Goal: Task Accomplishment & Management: Manage account settings

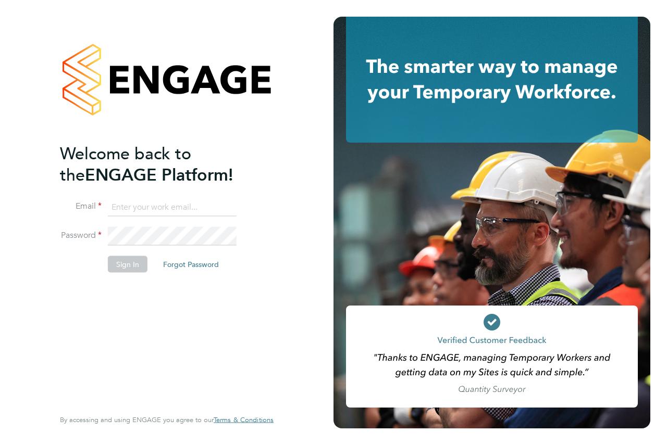
type input "andrew@axcis.co.uk"
click at [123, 265] on button "Sign In" at bounding box center [128, 264] width 40 height 17
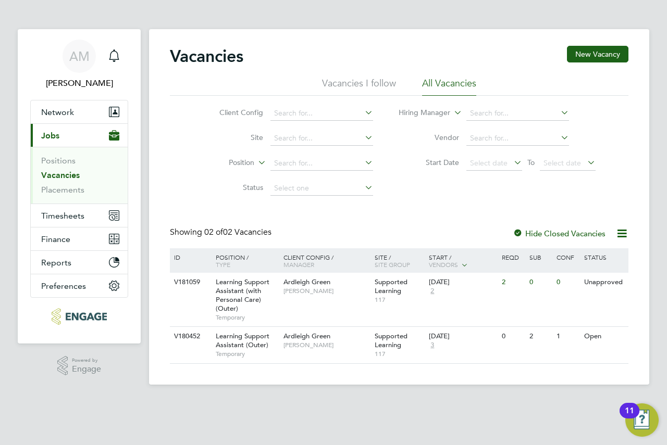
click at [56, 132] on span "Jobs" at bounding box center [50, 136] width 18 height 10
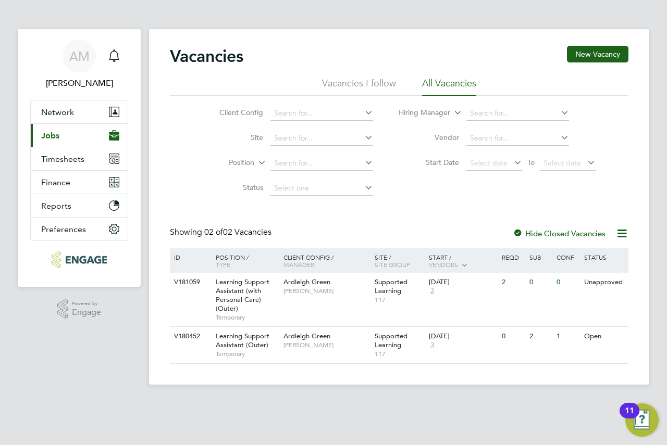
click at [56, 133] on span "Jobs" at bounding box center [50, 136] width 18 height 10
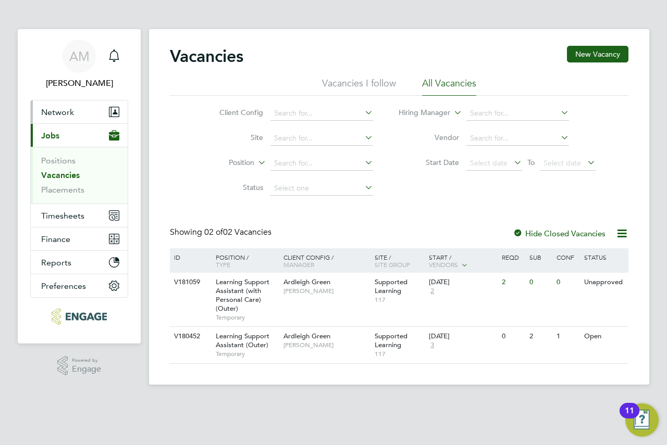
click at [67, 107] on span "Network" at bounding box center [57, 112] width 33 height 10
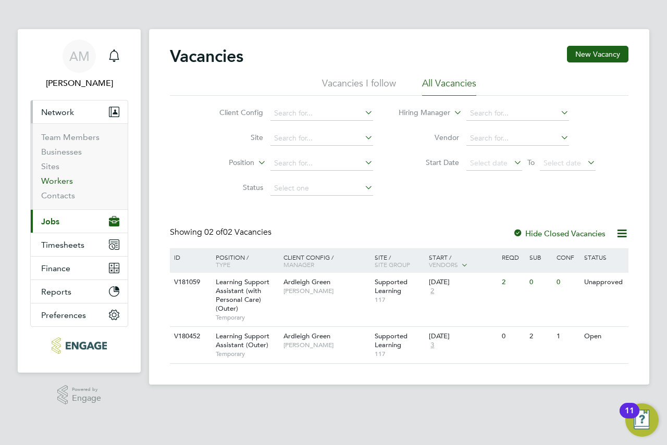
click at [58, 184] on link "Workers" at bounding box center [57, 181] width 32 height 10
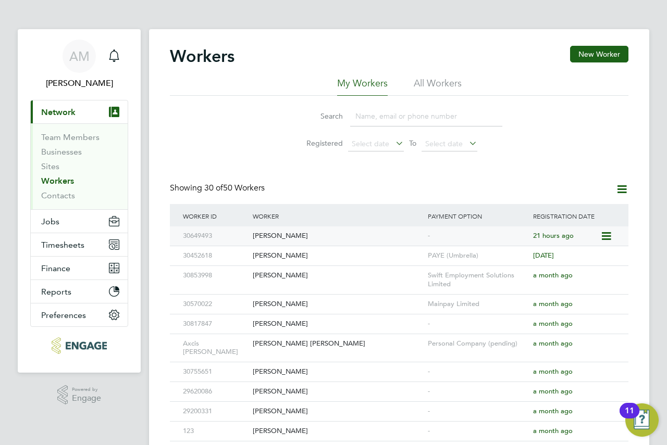
click at [295, 242] on div "[PERSON_NAME]" at bounding box center [337, 236] width 175 height 19
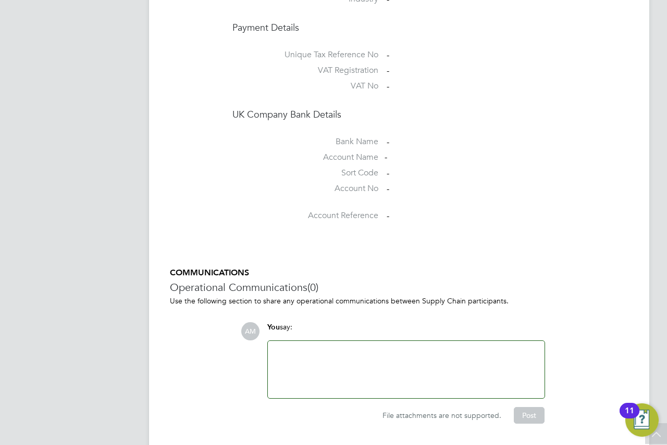
click at [385, 347] on div at bounding box center [406, 369] width 264 height 45
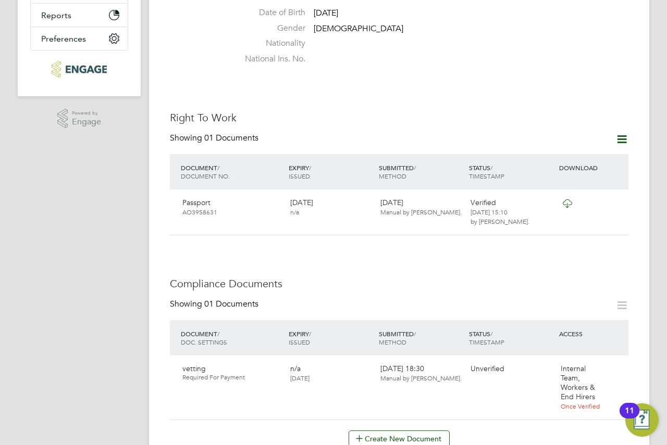
scroll to position [365, 0]
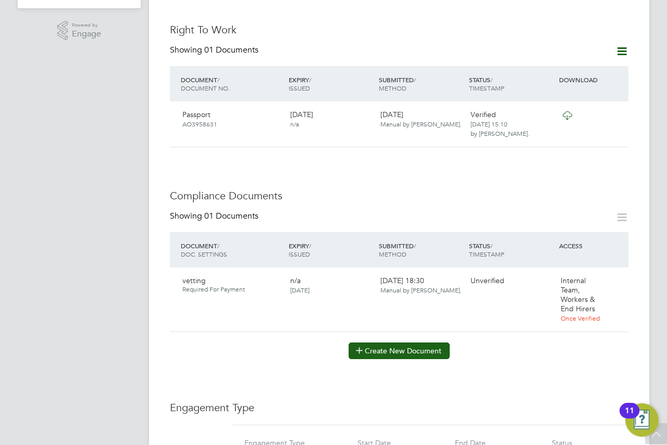
click at [395, 343] on button "Create New Document" at bounding box center [399, 351] width 101 height 17
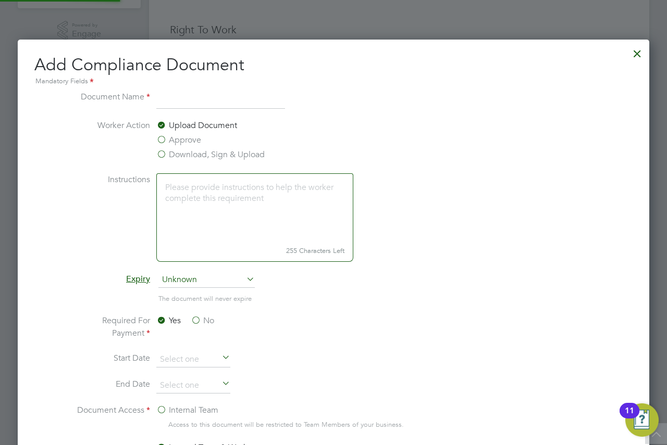
scroll to position [547, 632]
click at [207, 156] on label "Download, Sign & Upload" at bounding box center [210, 154] width 108 height 13
click at [0, 0] on input "Download, Sign & Upload" at bounding box center [0, 0] width 0 height 0
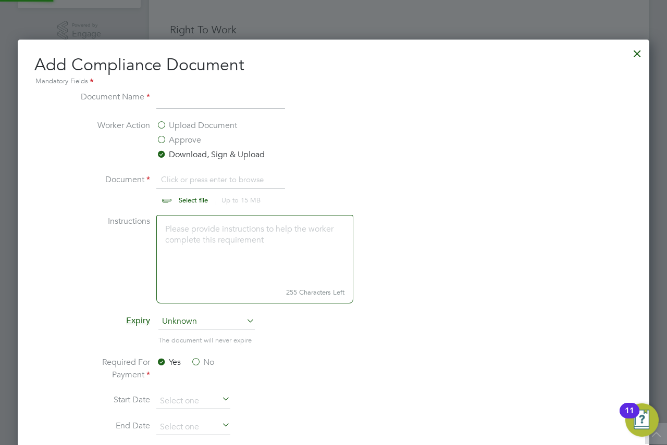
scroll to position [16, 129]
click at [165, 100] on input at bounding box center [220, 100] width 129 height 19
type input "[PERSON_NAME] CV"
click at [176, 199] on input "file" at bounding box center [203, 188] width 164 height 31
type input "C:\fakepath\Fahima NCC.docx"
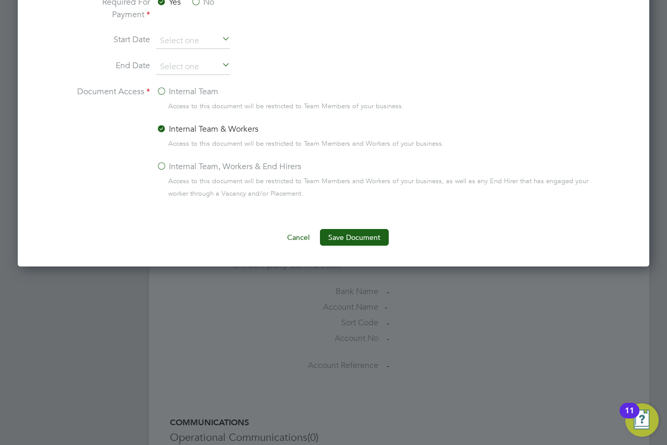
scroll to position [625, 0]
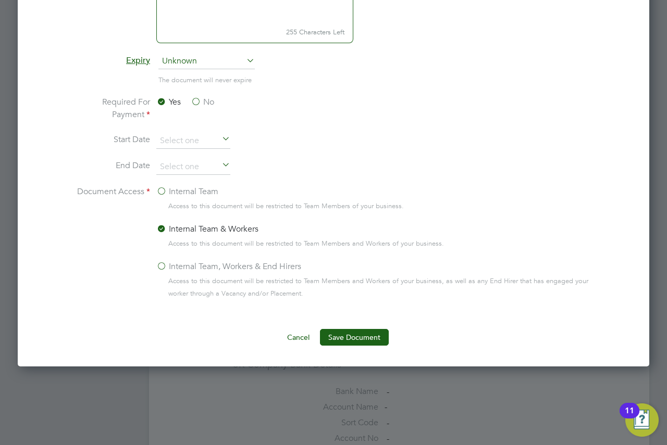
click at [218, 265] on label "Internal Team, Workers & End Hirers" at bounding box center [228, 266] width 145 height 13
click at [0, 0] on input "Internal Team, Workers & End Hirers" at bounding box center [0, 0] width 0 height 0
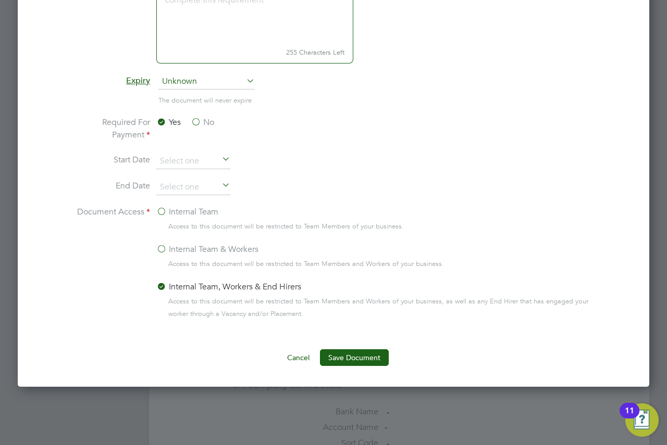
scroll to position [677, 0]
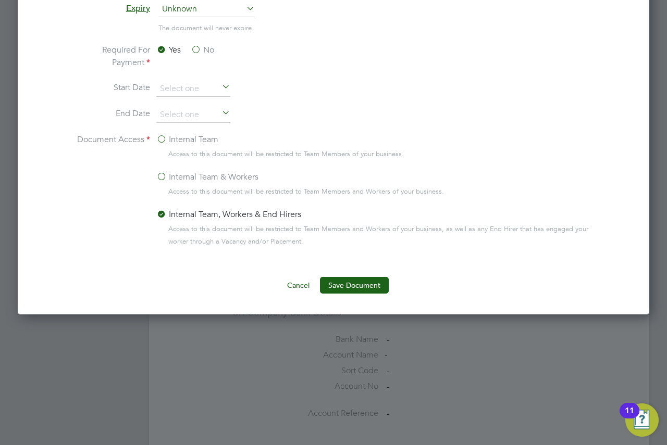
click at [342, 280] on button "Save Document" at bounding box center [354, 285] width 69 height 17
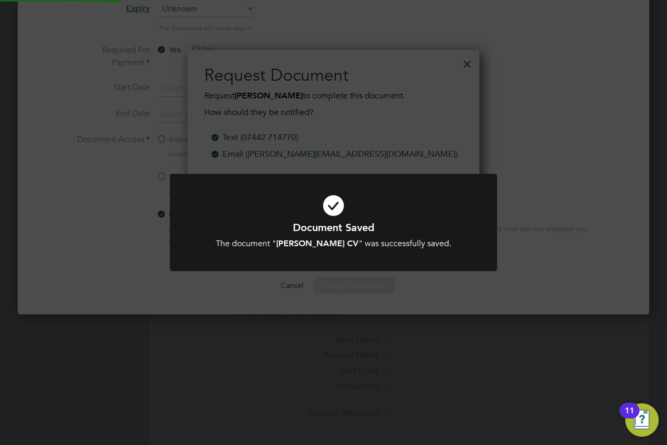
scroll to position [167, 292]
drag, startPoint x: 516, startPoint y: 170, endPoint x: 505, endPoint y: 139, distance: 32.9
drag, startPoint x: 505, startPoint y: 139, endPoint x: 475, endPoint y: 70, distance: 75.3
click at [475, 70] on div "Document Saved The document " Fahima CV " was successfully saved. Cancel Okay" at bounding box center [333, 222] width 667 height 445
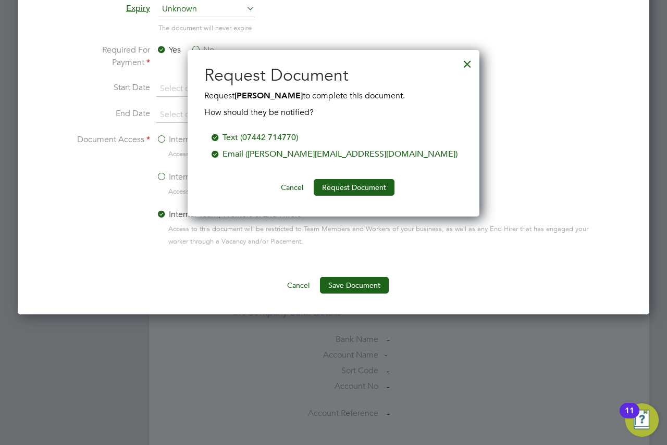
click at [472, 65] on div at bounding box center [467, 61] width 19 height 19
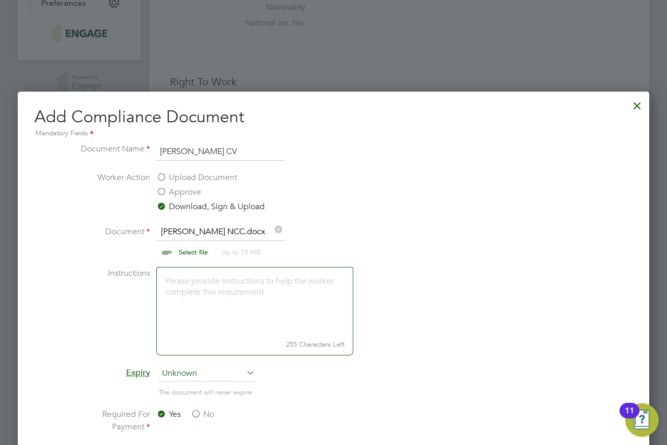
click at [638, 109] on div at bounding box center [637, 103] width 19 height 19
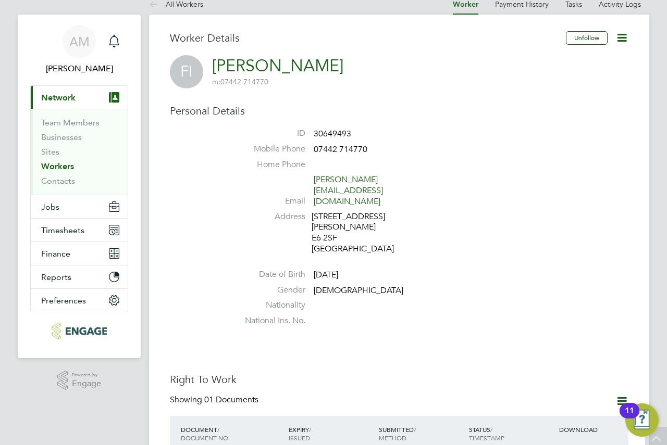
scroll to position [0, 0]
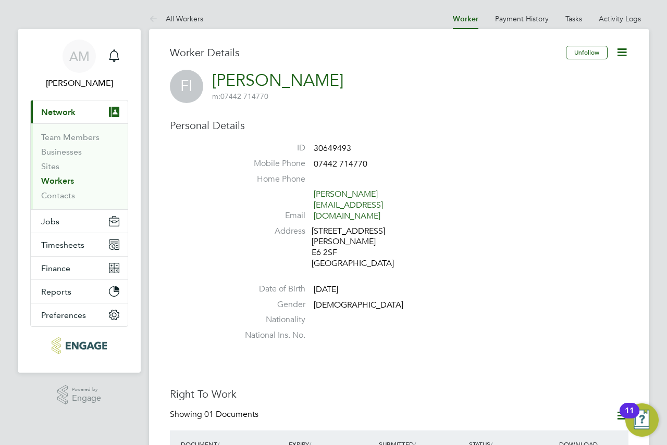
click at [626, 51] on icon at bounding box center [621, 52] width 13 height 13
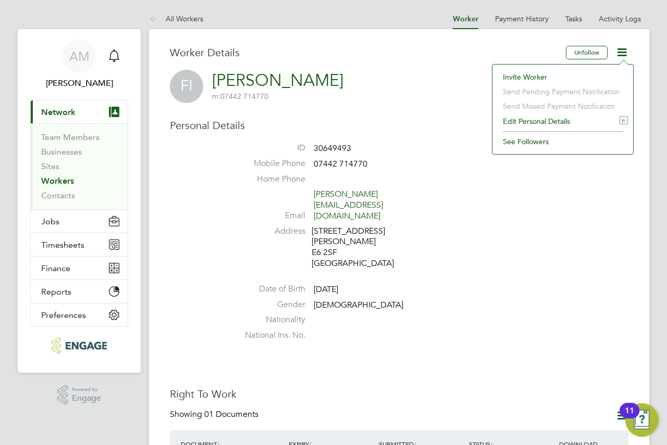
click at [384, 79] on div "FI Fahima Ibrahim m: 07442 714770" at bounding box center [399, 86] width 458 height 33
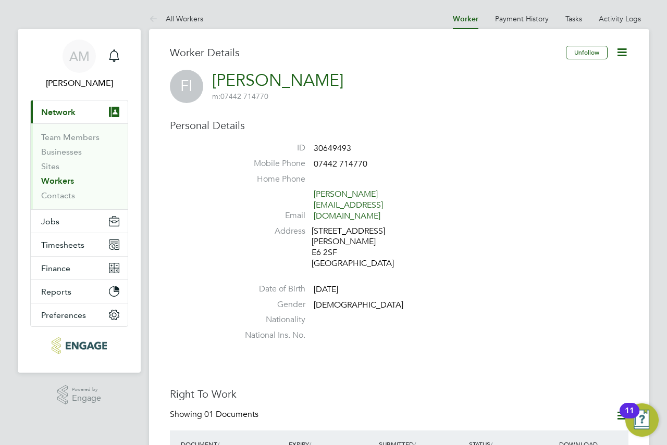
click at [65, 181] on link "Workers" at bounding box center [57, 181] width 33 height 10
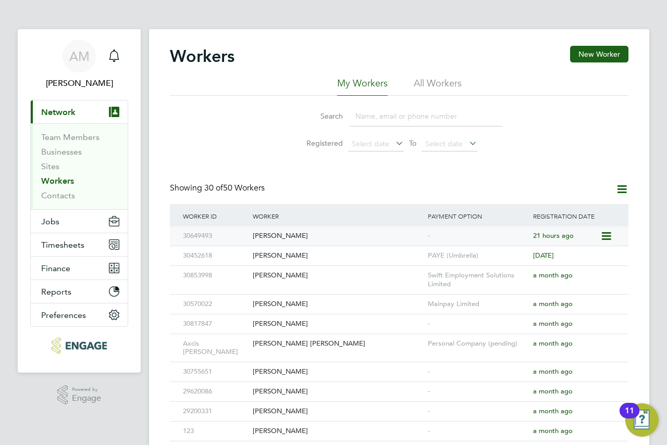
click at [291, 235] on div "[PERSON_NAME]" at bounding box center [337, 236] width 175 height 19
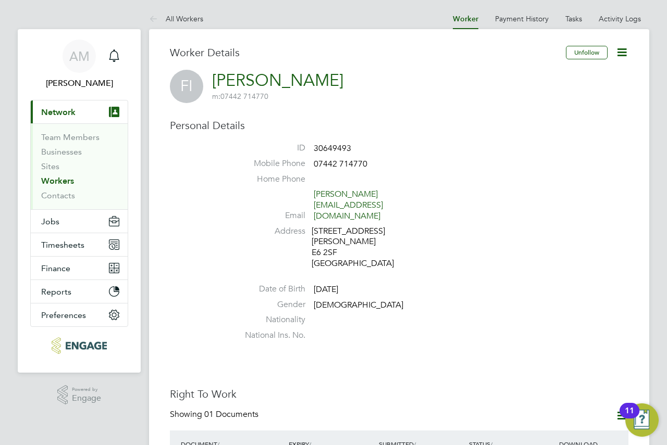
click at [252, 89] on link "[PERSON_NAME]" at bounding box center [277, 80] width 131 height 20
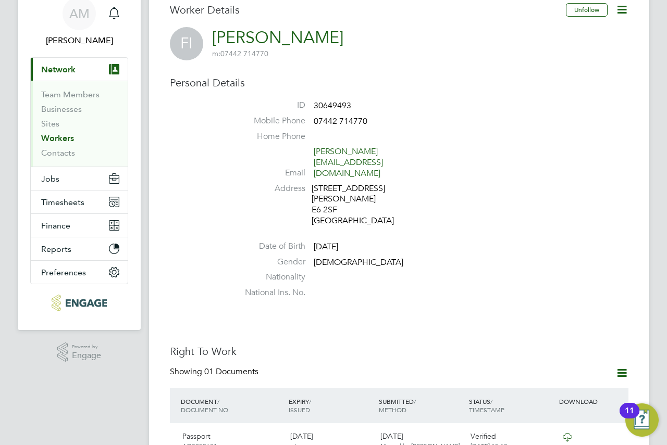
scroll to position [365, 0]
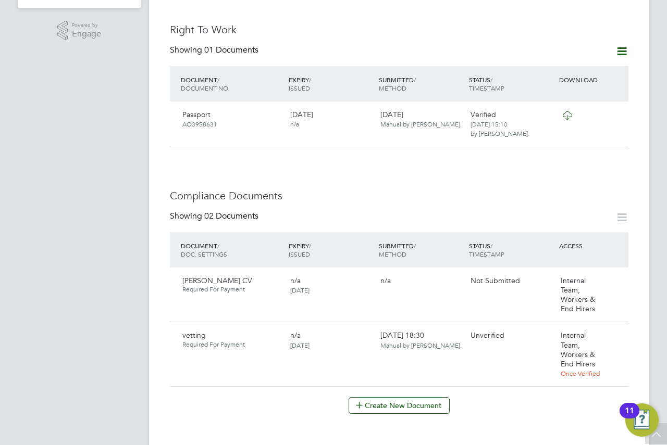
click at [385, 150] on div "Worker Details Unfollow FI Fahima Ibrahim m: 07442 714770 Personal Details ID 3…" at bounding box center [399, 335] width 458 height 1309
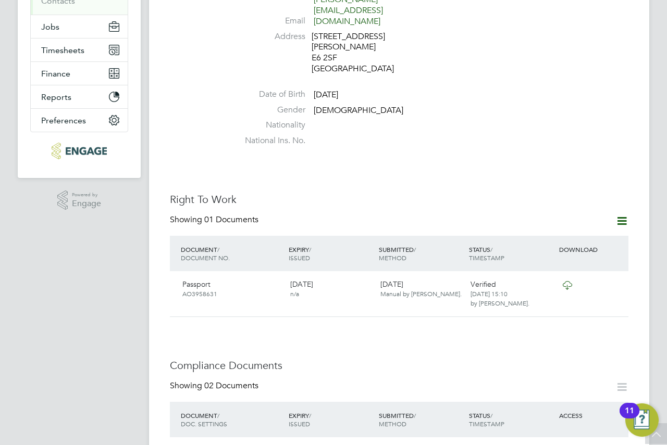
scroll to position [260, 0]
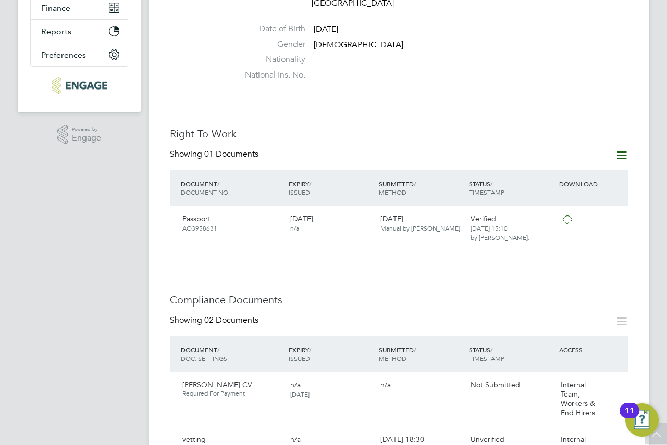
click at [434, 69] on div "Worker Details Unfollow FI Fahima Ibrahim m: 07442 714770 Personal Details ID 3…" at bounding box center [399, 439] width 458 height 1309
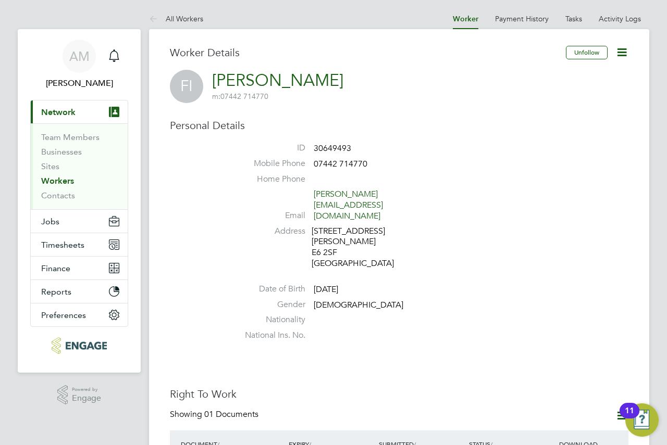
click at [298, 85] on link "[PERSON_NAME]" at bounding box center [277, 80] width 131 height 20
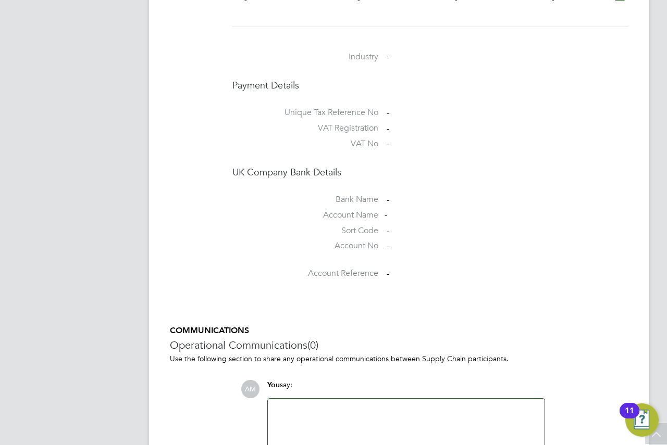
scroll to position [930, 0]
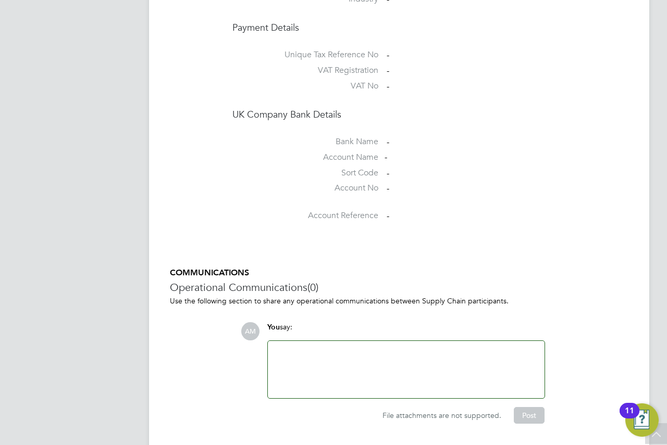
click at [368, 353] on div at bounding box center [406, 369] width 264 height 45
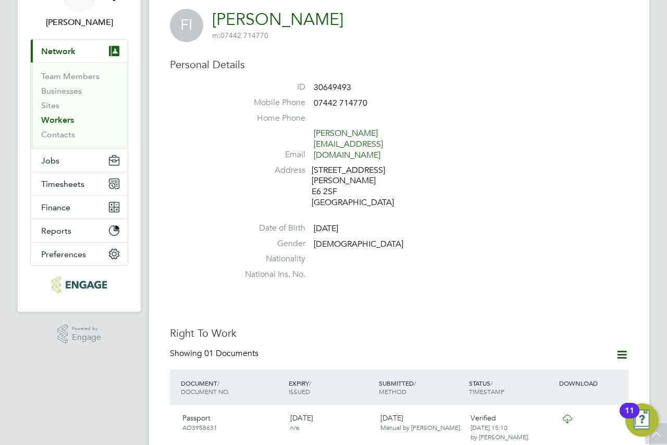
scroll to position [0, 0]
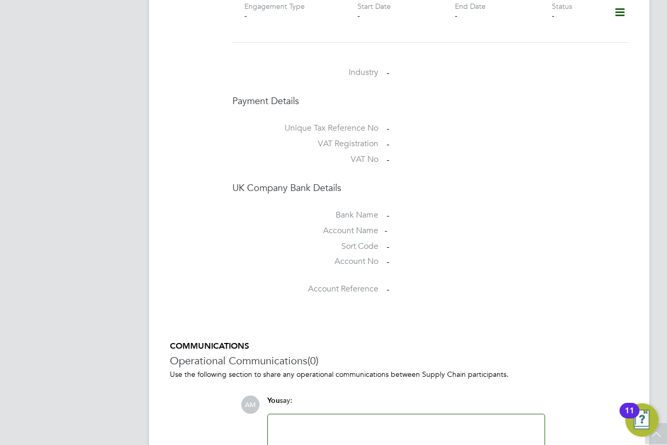
scroll to position [930, 0]
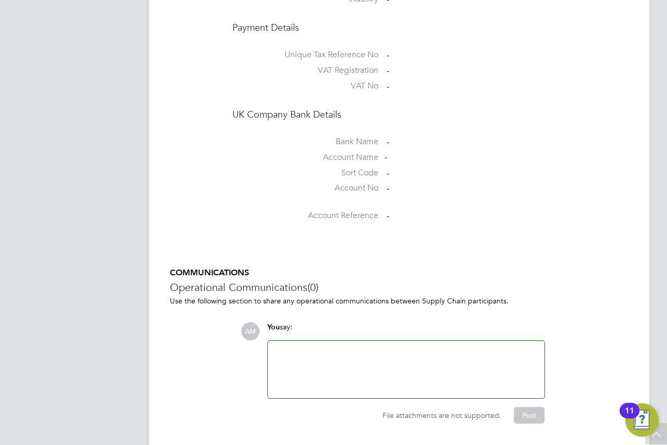
click at [399, 364] on div at bounding box center [406, 369] width 277 height 57
click at [375, 347] on div at bounding box center [406, 369] width 264 height 45
drag, startPoint x: 418, startPoint y: 390, endPoint x: 405, endPoint y: 359, distance: 33.6
click at [417, 407] on div "File attachments are not supported. Post" at bounding box center [406, 415] width 278 height 17
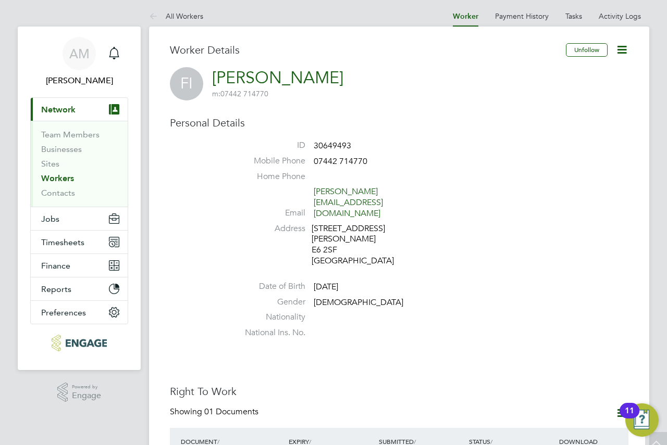
scroll to position [0, 0]
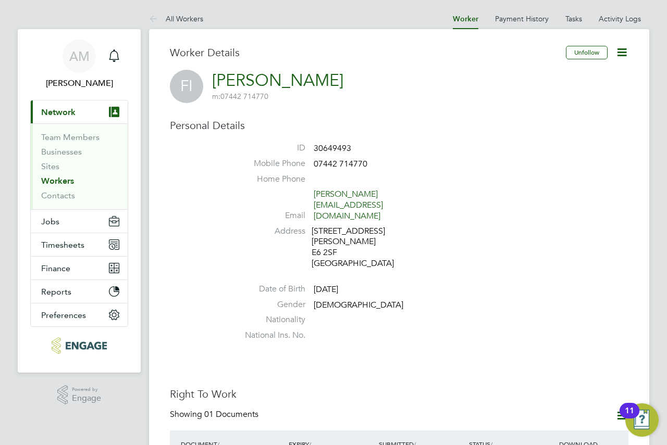
drag, startPoint x: 597, startPoint y: 102, endPoint x: 605, endPoint y: 77, distance: 26.9
drag, startPoint x: 605, startPoint y: 77, endPoint x: 620, endPoint y: 54, distance: 27.0
click at [618, 54] on icon at bounding box center [621, 52] width 13 height 13
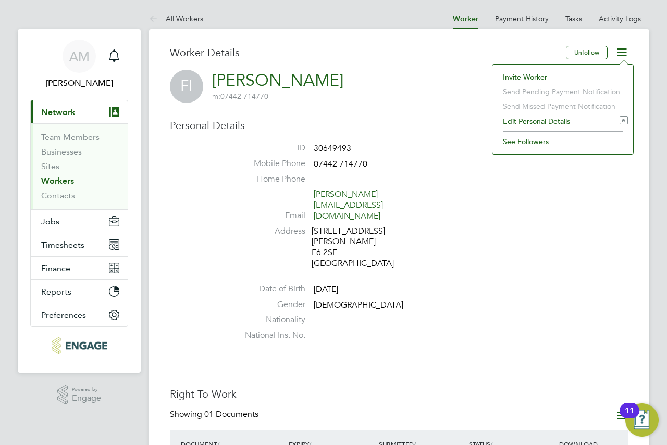
click at [550, 120] on li "Edit Personal Details e" at bounding box center [563, 121] width 130 height 15
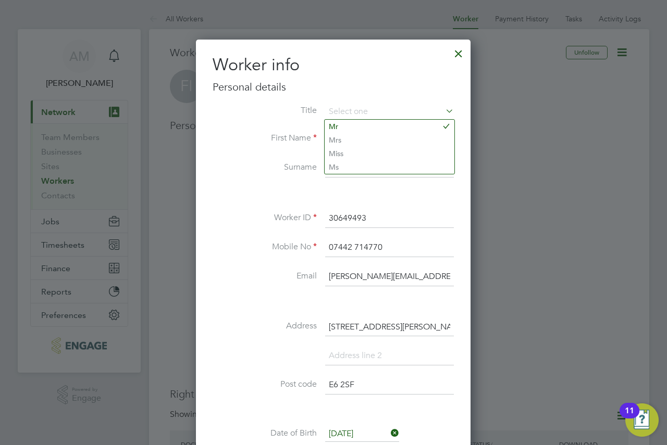
click at [462, 49] on div at bounding box center [458, 51] width 19 height 19
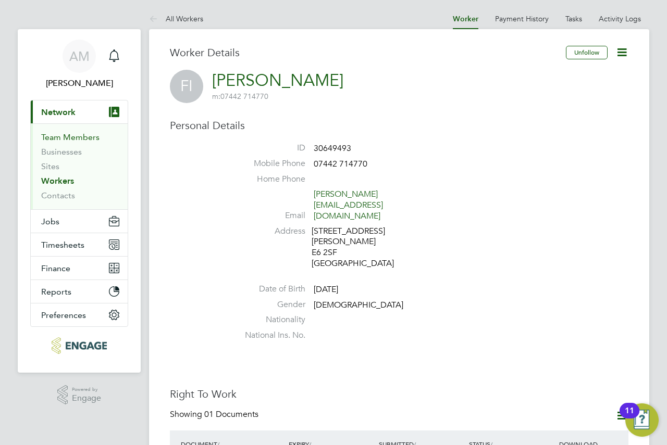
drag, startPoint x: 519, startPoint y: 69, endPoint x: 74, endPoint y: 139, distance: 450.8
click at [74, 139] on link "Team Members" at bounding box center [70, 137] width 58 height 10
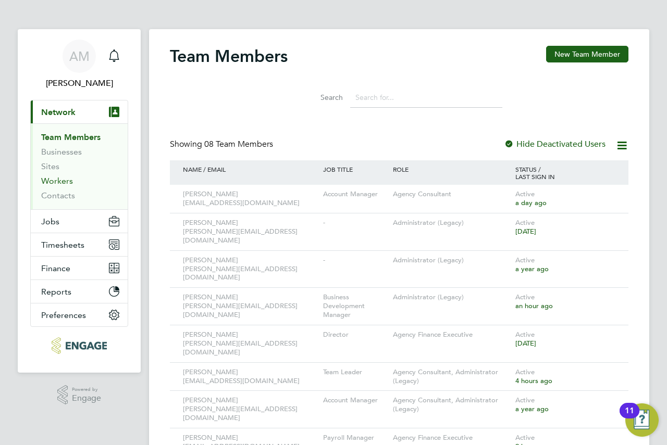
click at [54, 183] on link "Workers" at bounding box center [57, 181] width 32 height 10
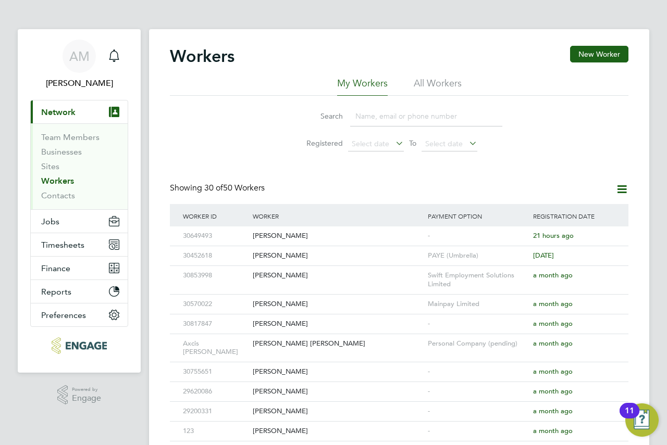
click at [382, 117] on input at bounding box center [426, 116] width 152 height 20
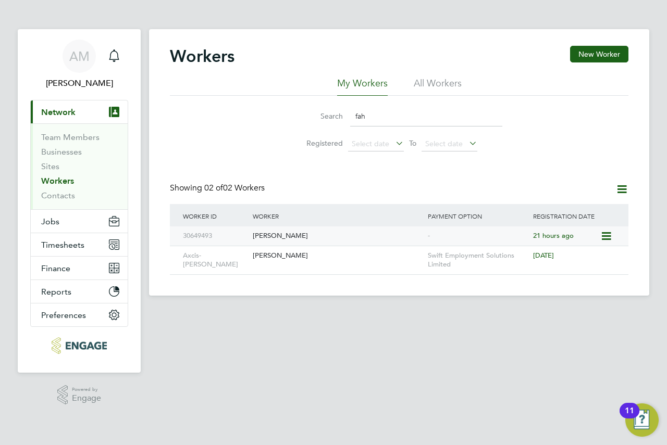
type input "fah"
click at [292, 238] on div "[PERSON_NAME]" at bounding box center [337, 236] width 175 height 19
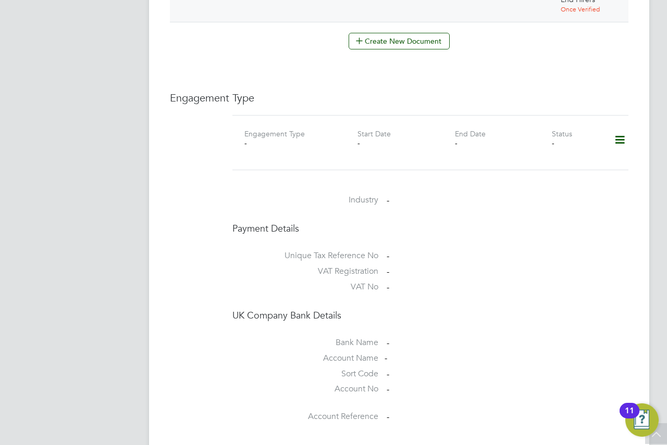
scroll to position [930, 0]
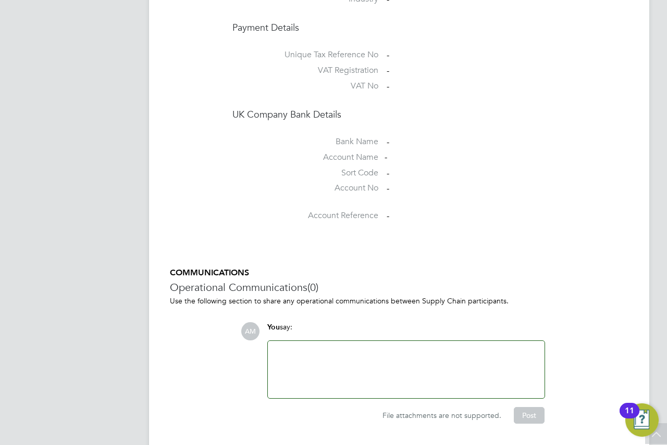
click at [380, 352] on div at bounding box center [406, 369] width 264 height 45
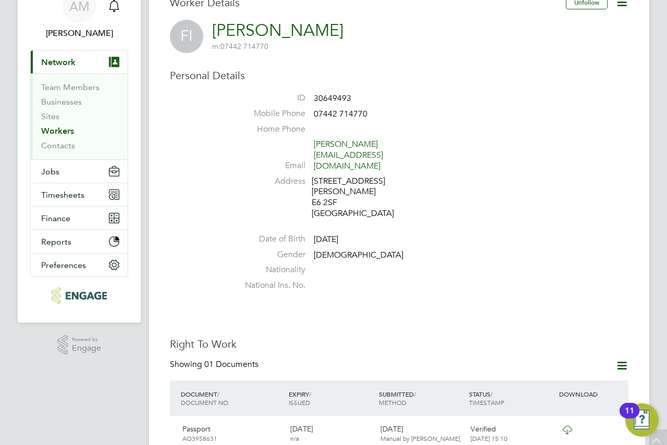
scroll to position [0, 0]
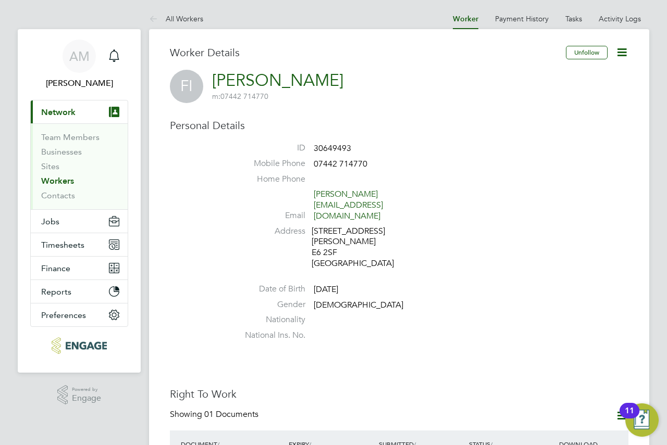
click at [69, 182] on link "Workers" at bounding box center [57, 181] width 33 height 10
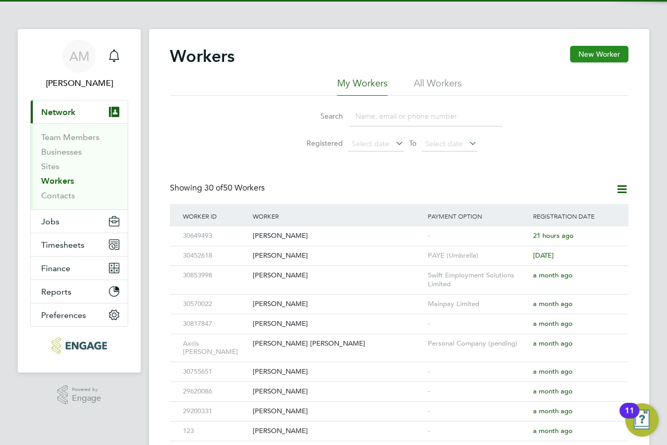
click at [608, 46] on button "New Worker" at bounding box center [599, 54] width 58 height 17
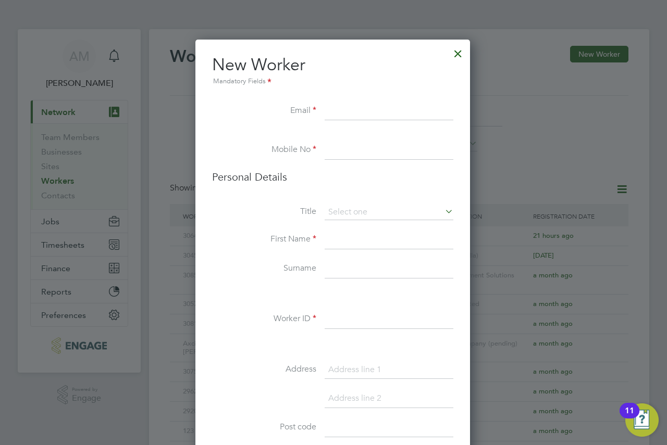
click at [459, 58] on div at bounding box center [458, 51] width 19 height 19
